Goal: Transaction & Acquisition: Purchase product/service

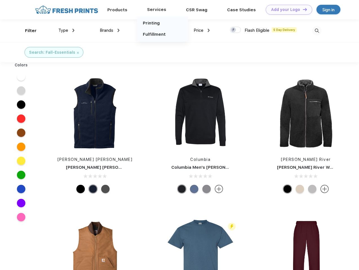
scroll to position [0, 0]
click at [287, 10] on link "Add your Logo Design Tool" at bounding box center [289, 10] width 46 height 10
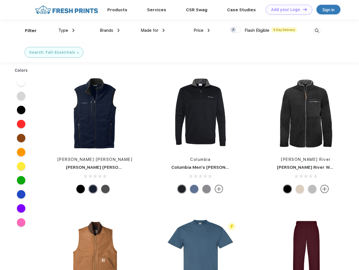
click at [0, 0] on div "Design Tool" at bounding box center [0, 0] width 0 height 0
click at [302, 9] on link "Add your Logo Design Tool" at bounding box center [289, 10] width 46 height 10
click at [27, 31] on div "Filter" at bounding box center [31, 31] width 12 height 6
click at [66, 30] on span "Type" at bounding box center [63, 30] width 10 height 5
click at [110, 30] on span "Brands" at bounding box center [107, 30] width 14 height 5
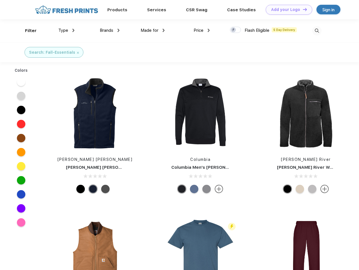
click at [153, 30] on span "Made for" at bounding box center [149, 30] width 18 height 5
click at [202, 30] on span "Price" at bounding box center [198, 30] width 10 height 5
click at [235, 30] on div at bounding box center [235, 30] width 11 height 6
click at [233, 30] on input "checkbox" at bounding box center [232, 28] width 4 height 4
click at [316, 31] on img at bounding box center [316, 30] width 9 height 9
